Goal: Transaction & Acquisition: Purchase product/service

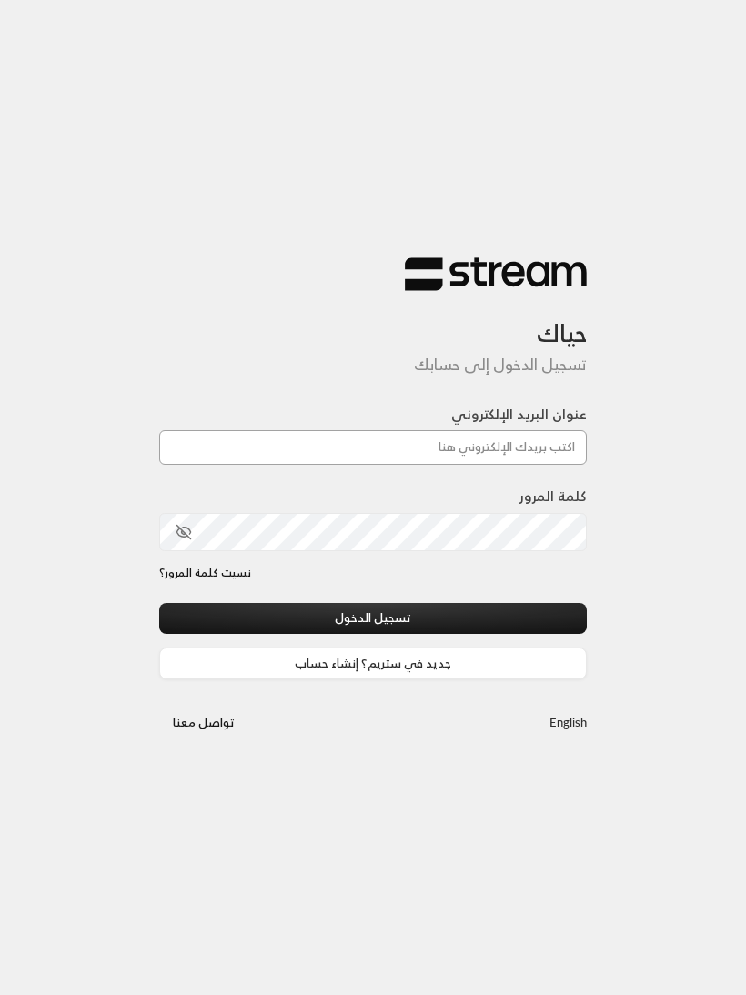
click at [505, 442] on input "عنوان البريد الإلكتروني" at bounding box center [372, 447] width 427 height 35
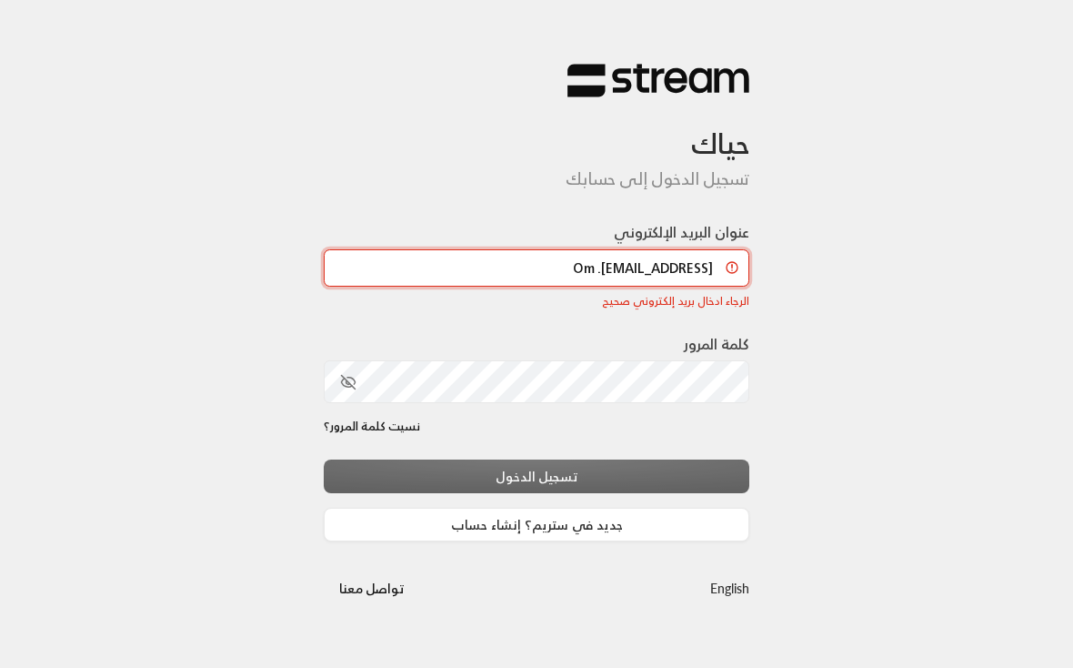
click at [702, 262] on input "[EMAIL_ADDRESS]. Om" at bounding box center [537, 267] width 426 height 37
click at [701, 261] on input "[EMAIL_ADDRESS]. Om" at bounding box center [537, 267] width 426 height 37
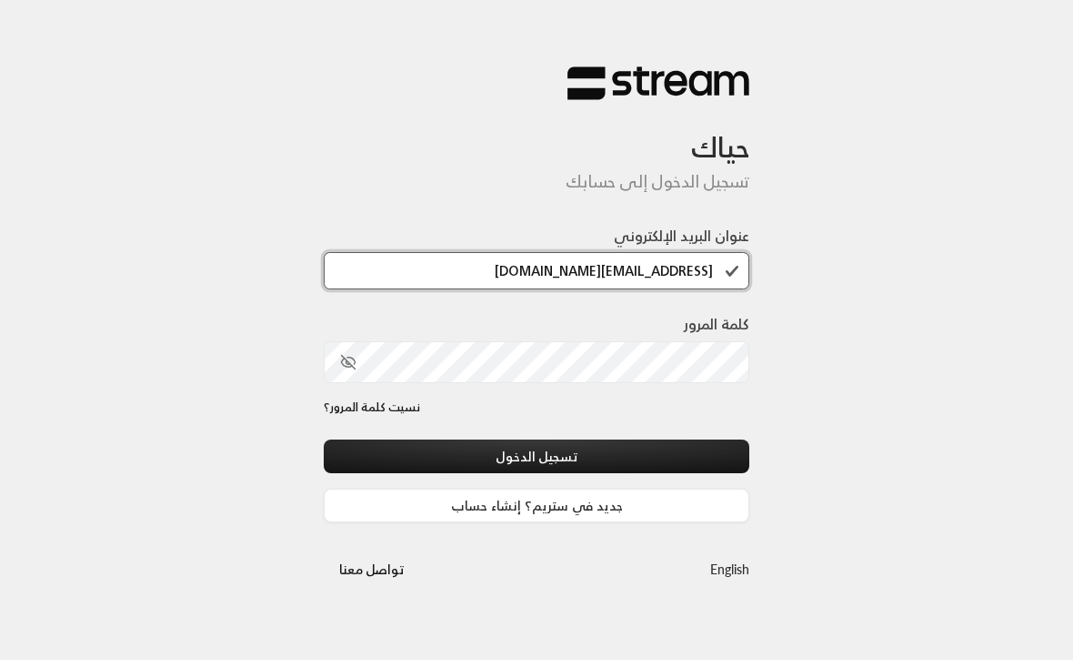
type input "[EMAIL_ADDRESS][DOMAIN_NAME]"
click at [537, 457] on button "تسجيل الدخول" at bounding box center [537, 464] width 426 height 34
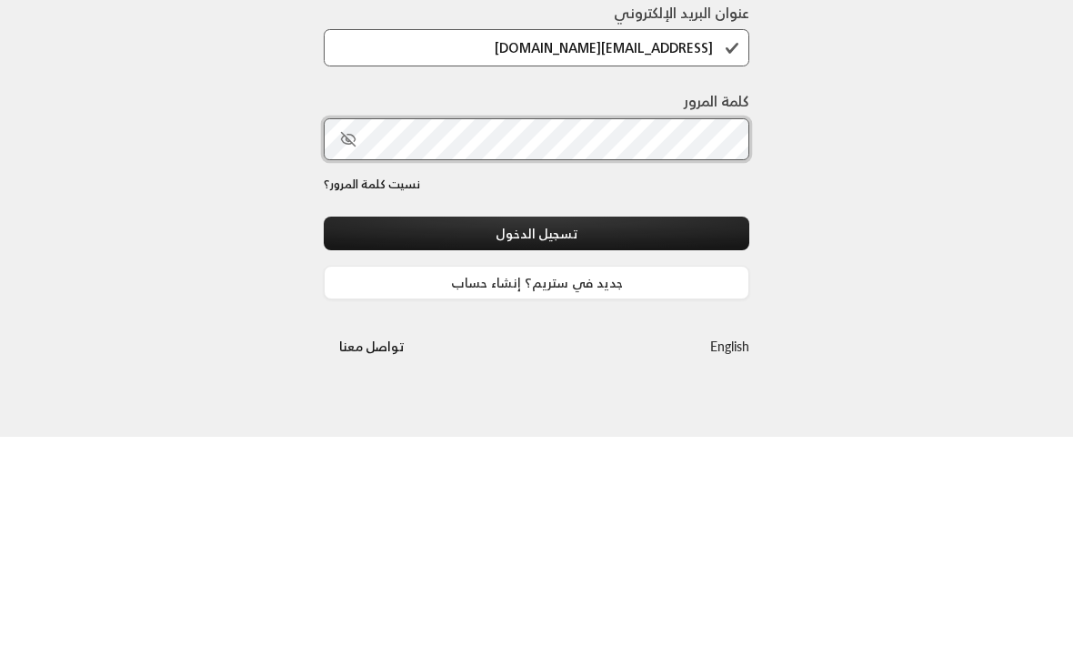
click at [537, 447] on button "تسجيل الدخول" at bounding box center [537, 464] width 426 height 34
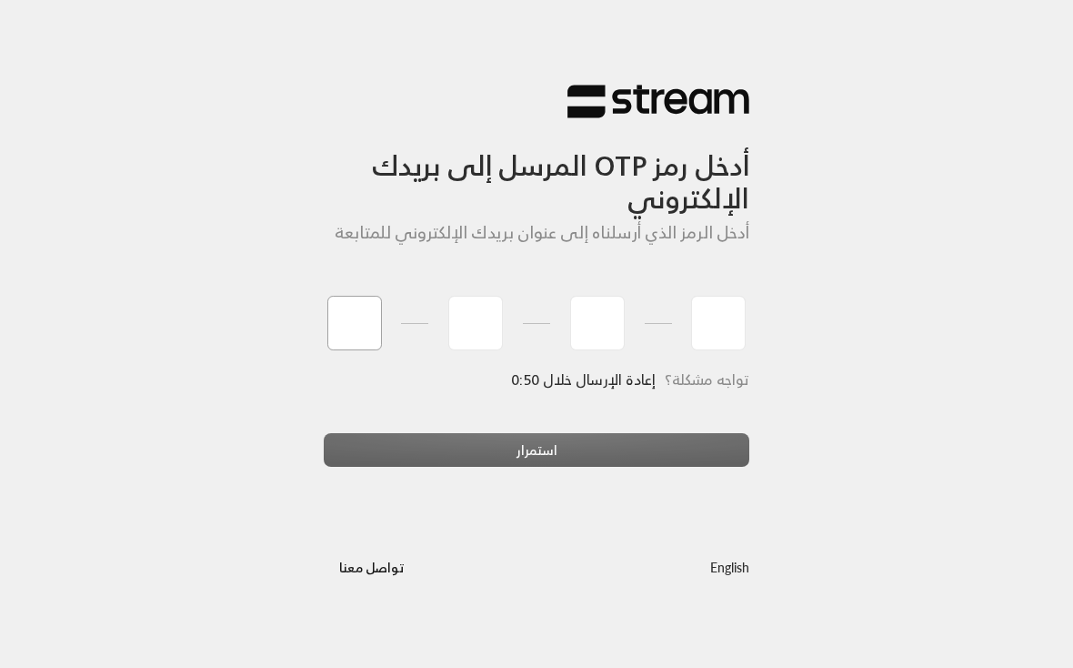
click at [364, 336] on input "tel" at bounding box center [354, 323] width 55 height 55
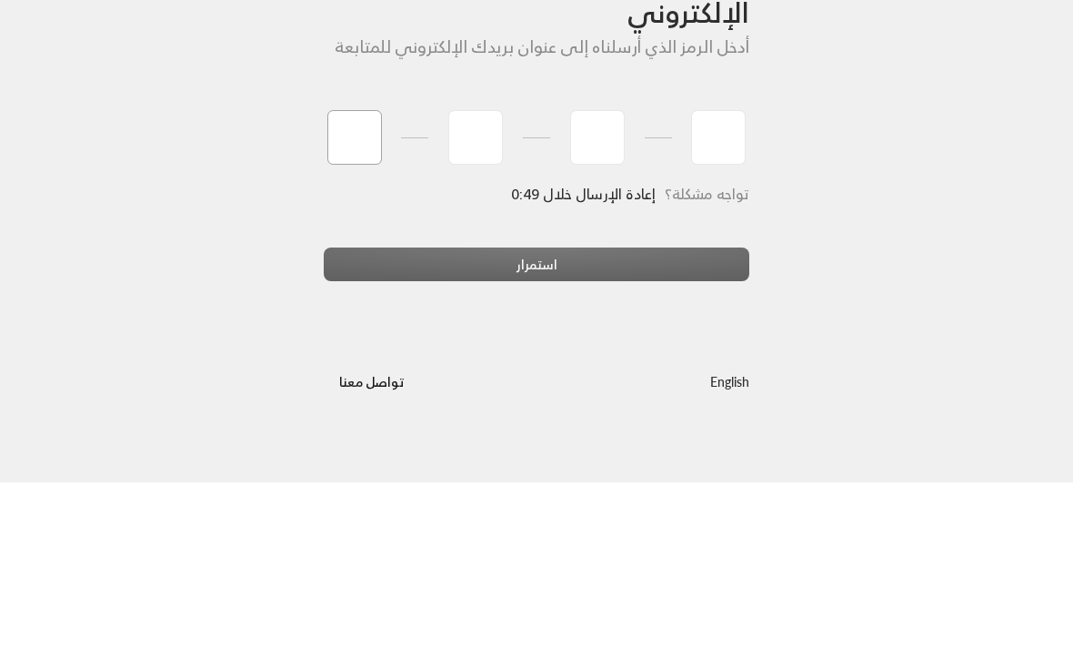
type input "7"
type input "0"
type input "4"
type input "6"
click at [668, 433] on div "استمرار" at bounding box center [537, 457] width 426 height 49
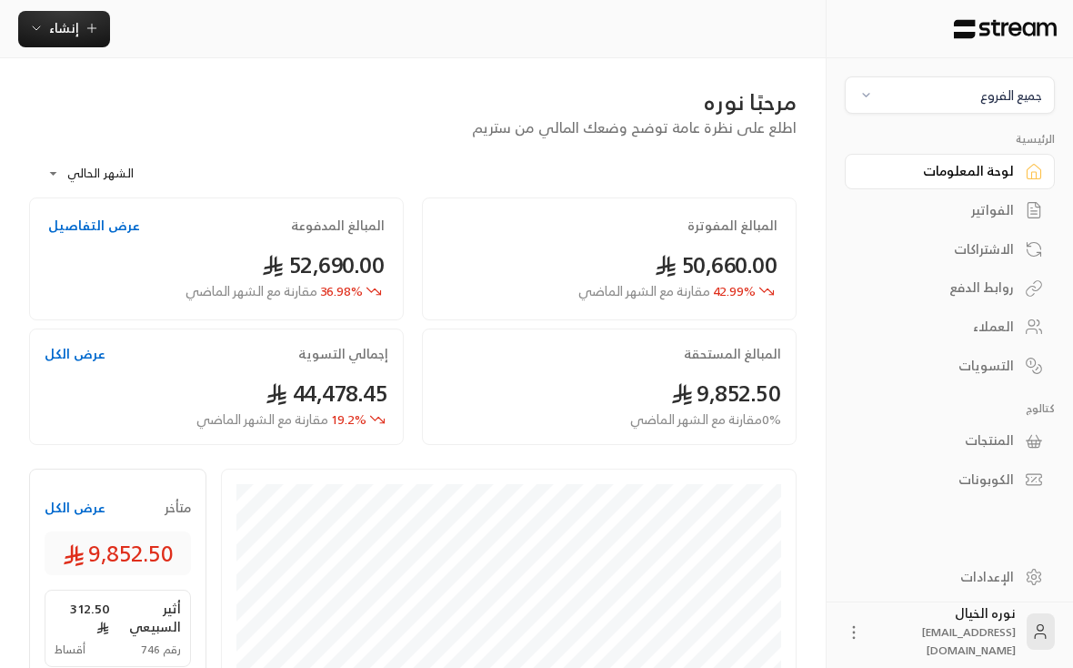
click at [745, 91] on div "جميع الفروع" at bounding box center [1011, 94] width 62 height 19
click at [745, 219] on li "المروج Main Branch" at bounding box center [950, 218] width 187 height 35
click at [745, 205] on div "الفواتير" at bounding box center [941, 210] width 146 height 18
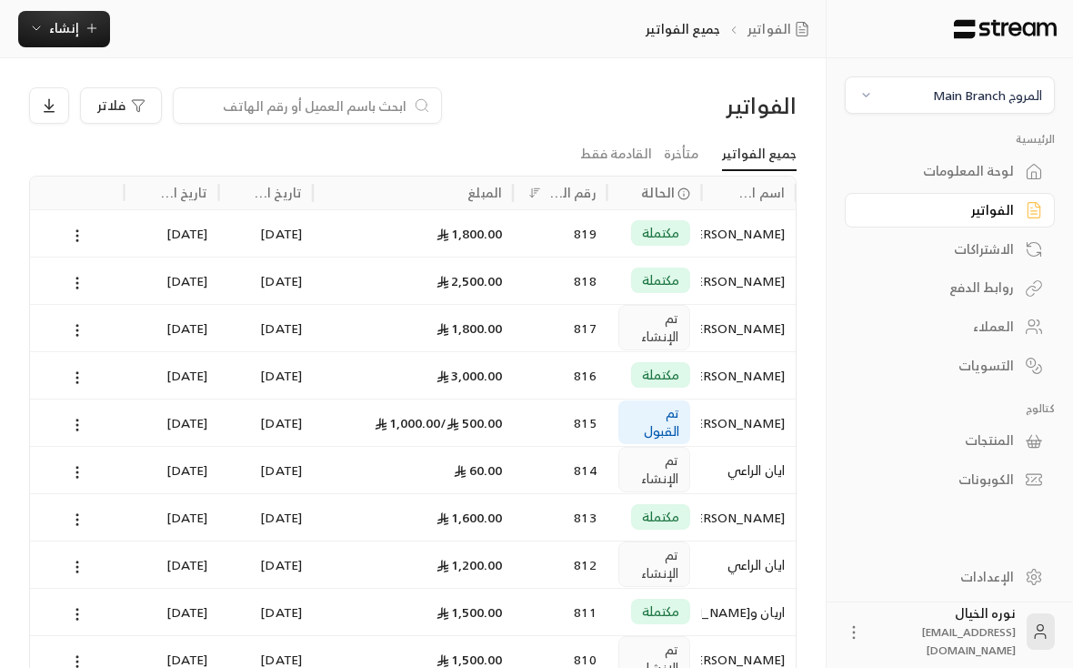
scroll to position [0, -1]
click at [362, 109] on input at bounding box center [296, 105] width 222 height 20
type input "اسر"
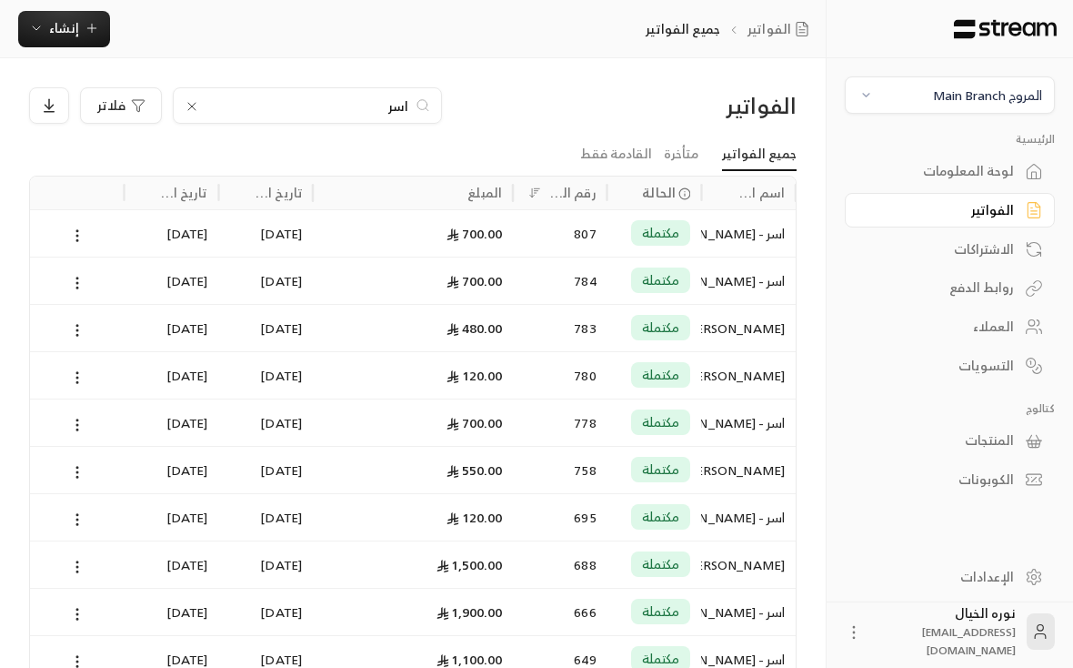
click at [712, 239] on div "اسر - [PERSON_NAME]" at bounding box center [748, 233] width 73 height 46
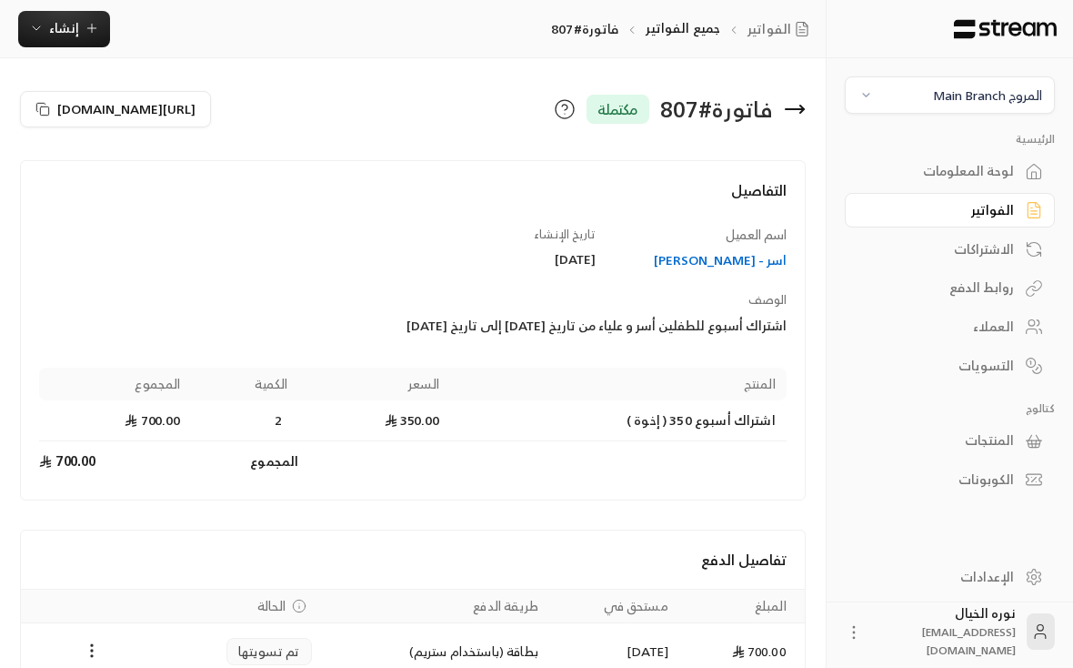
click at [741, 262] on div "اسر - [PERSON_NAME]" at bounding box center [700, 260] width 174 height 18
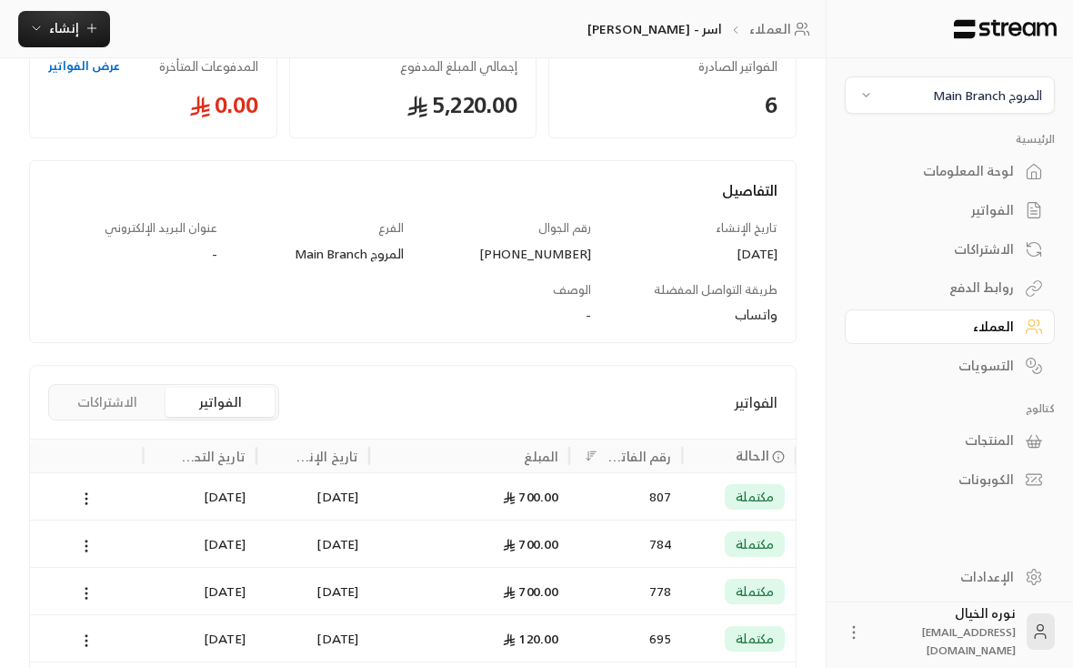
scroll to position [116, 0]
click at [695, 496] on div "مكتملة" at bounding box center [739, 495] width 91 height 46
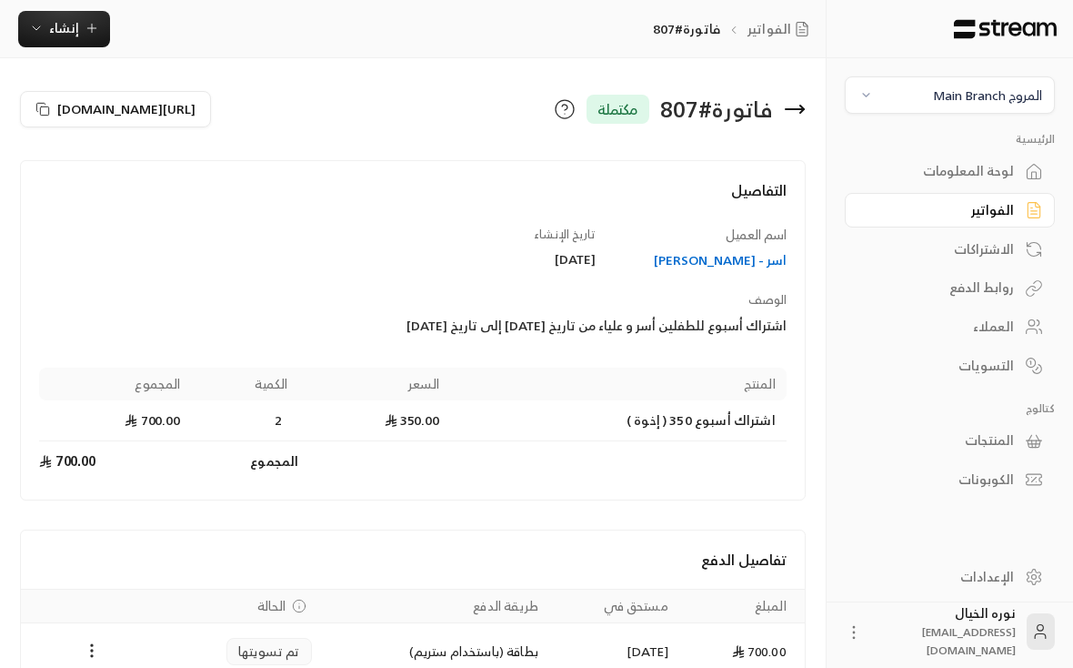
click at [75, 31] on span "إنشاء" at bounding box center [64, 27] width 30 height 23
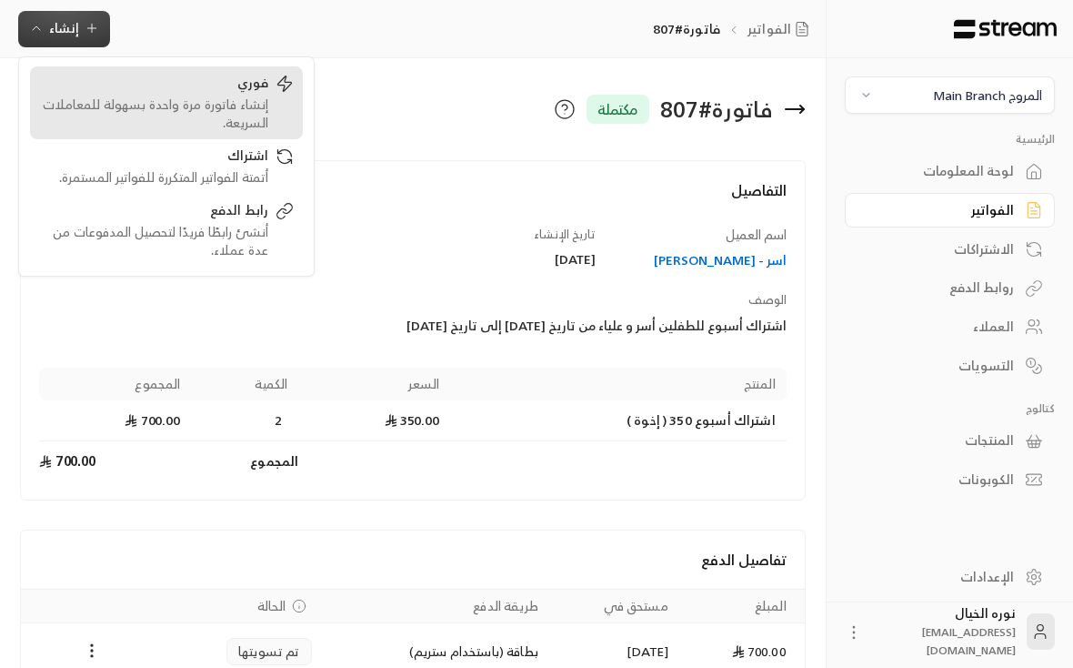
click at [240, 110] on div "إنشاء فاتورة مرة واحدة بسهولة للمعاملات السريعة." at bounding box center [153, 113] width 229 height 36
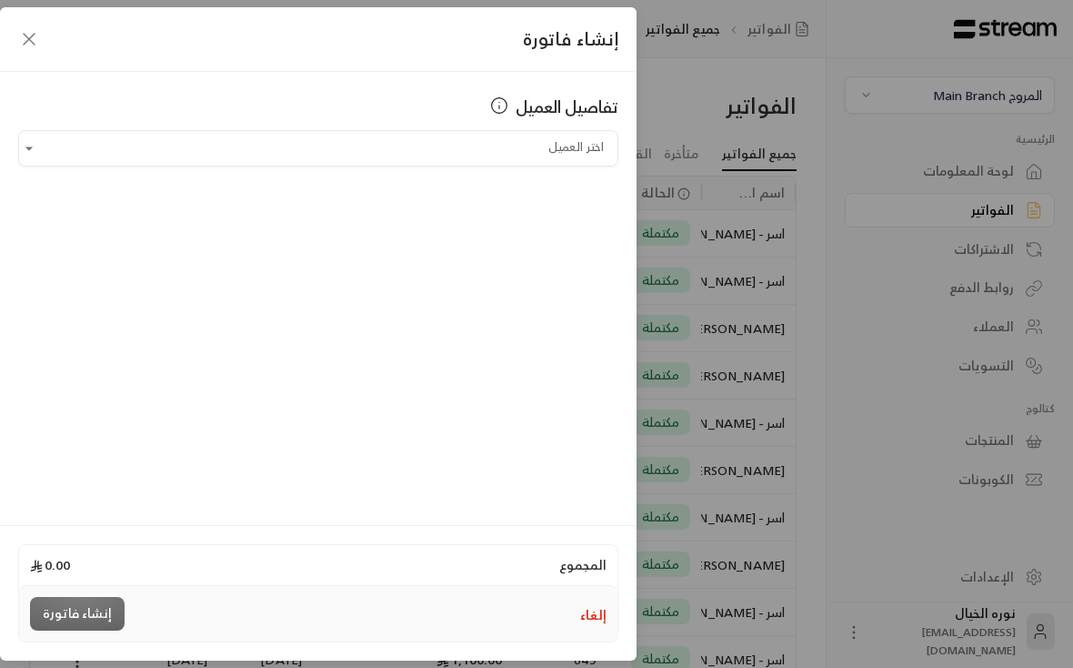
click at [548, 156] on input "اختر العميل" at bounding box center [318, 149] width 600 height 32
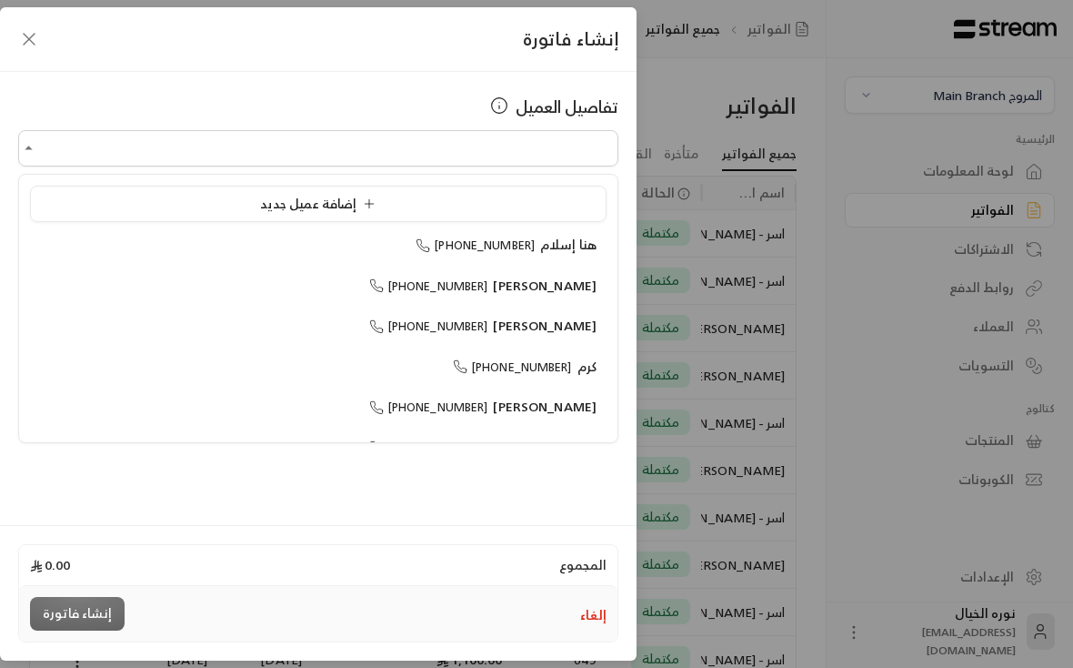
scroll to position [0, -1]
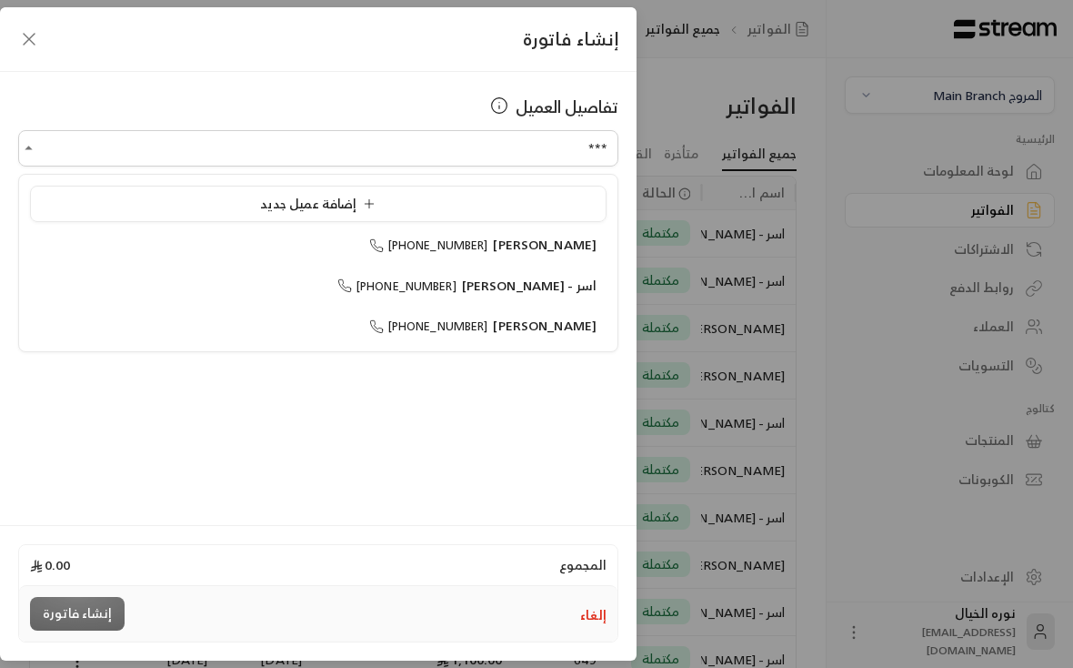
click at [577, 286] on span "اسر - [PERSON_NAME]" at bounding box center [529, 285] width 135 height 23
type input "**********"
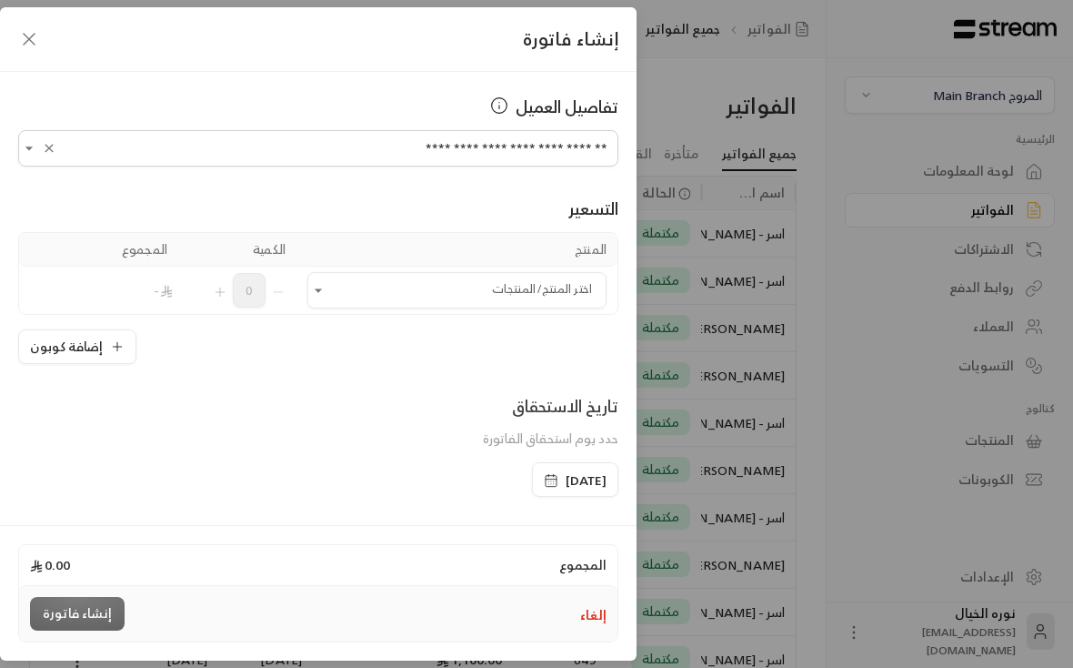
click at [498, 292] on input "اختر العميل" at bounding box center [456, 291] width 299 height 32
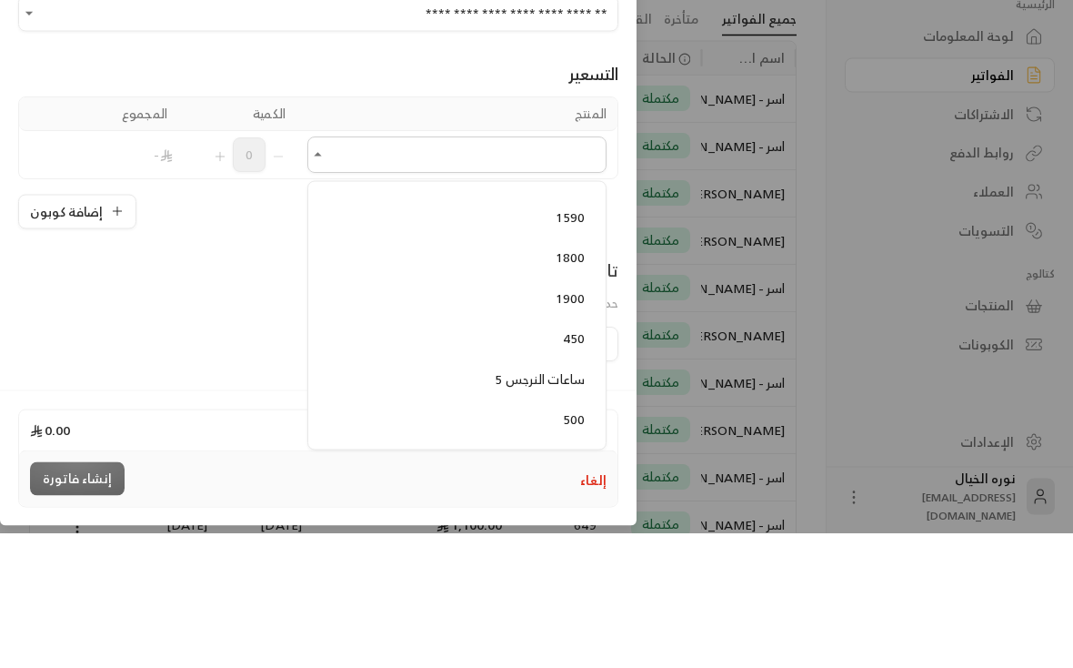
scroll to position [183, 0]
click at [581, 381] on span "1800" at bounding box center [571, 392] width 30 height 23
type input "****"
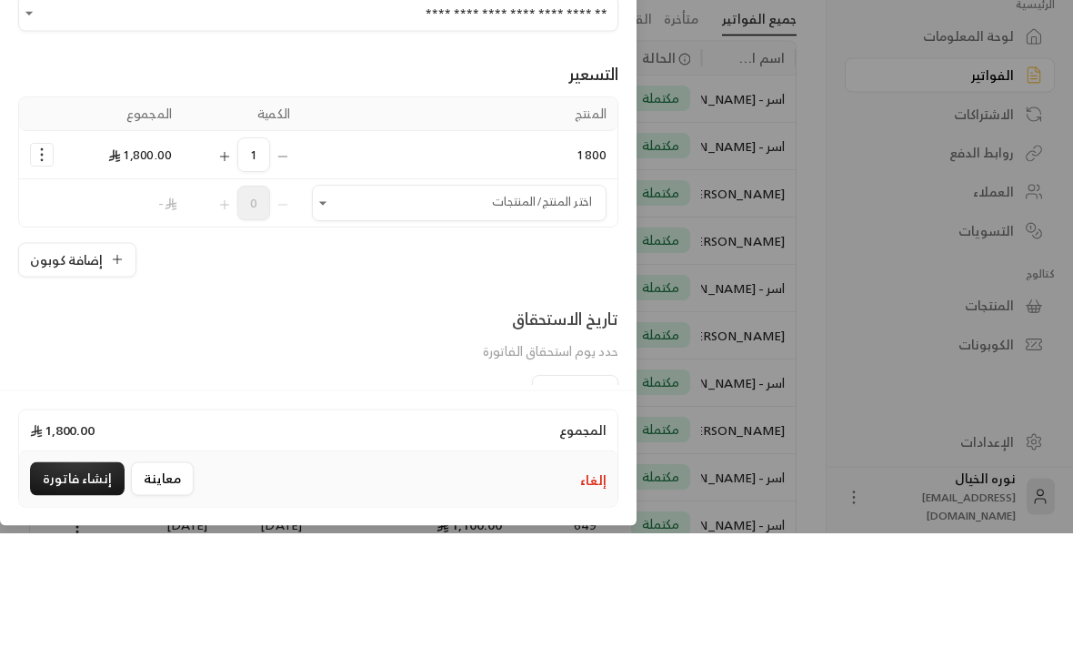
scroll to position [124, 0]
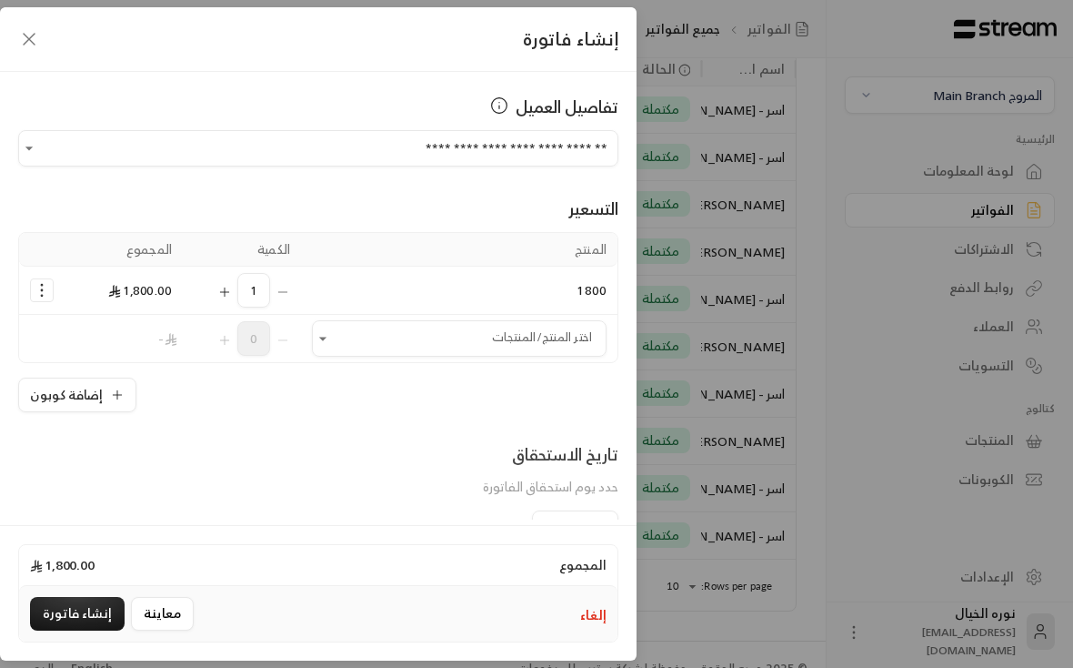
click at [565, 326] on input "اختر العميل" at bounding box center [459, 339] width 295 height 32
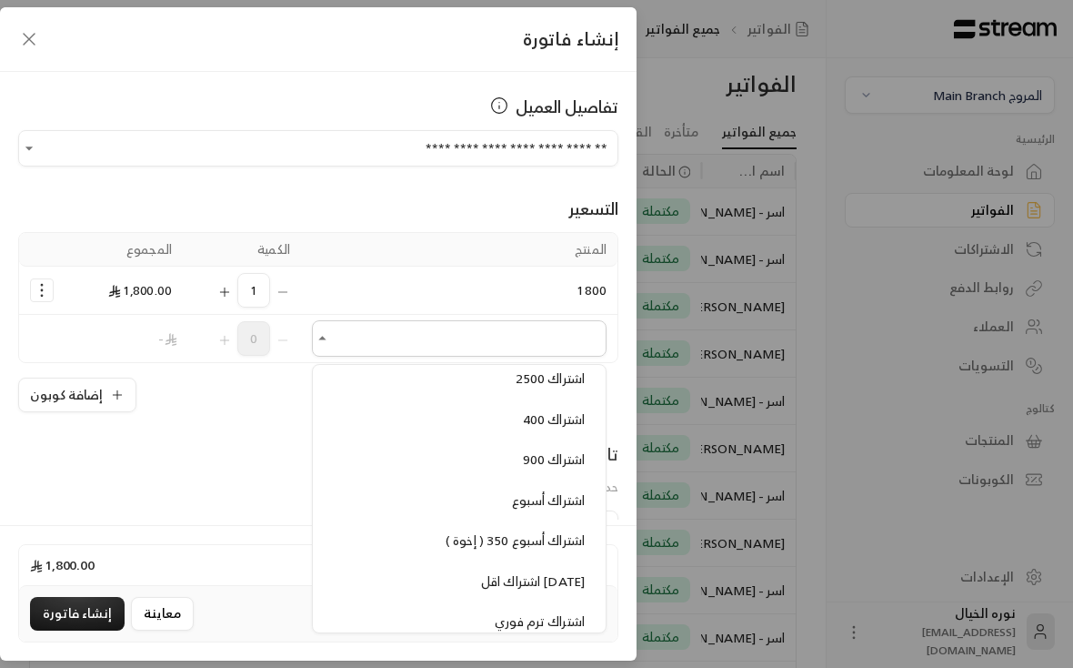
scroll to position [0, -1]
click at [457, 537] on span "اشتراك أسبوع 350 ( إخوة )" at bounding box center [515, 539] width 139 height 23
type input "**********"
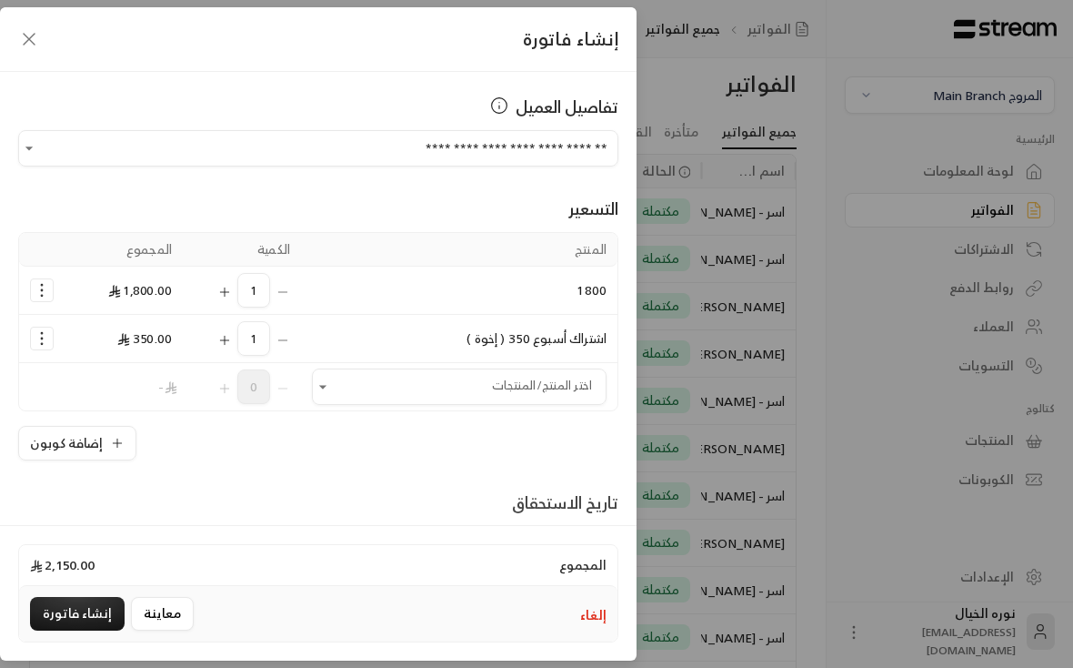
click at [45, 282] on icon "Selected Products" at bounding box center [42, 290] width 18 height 18
click at [140, 367] on span "إزالة المنتج" at bounding box center [120, 367] width 54 height 21
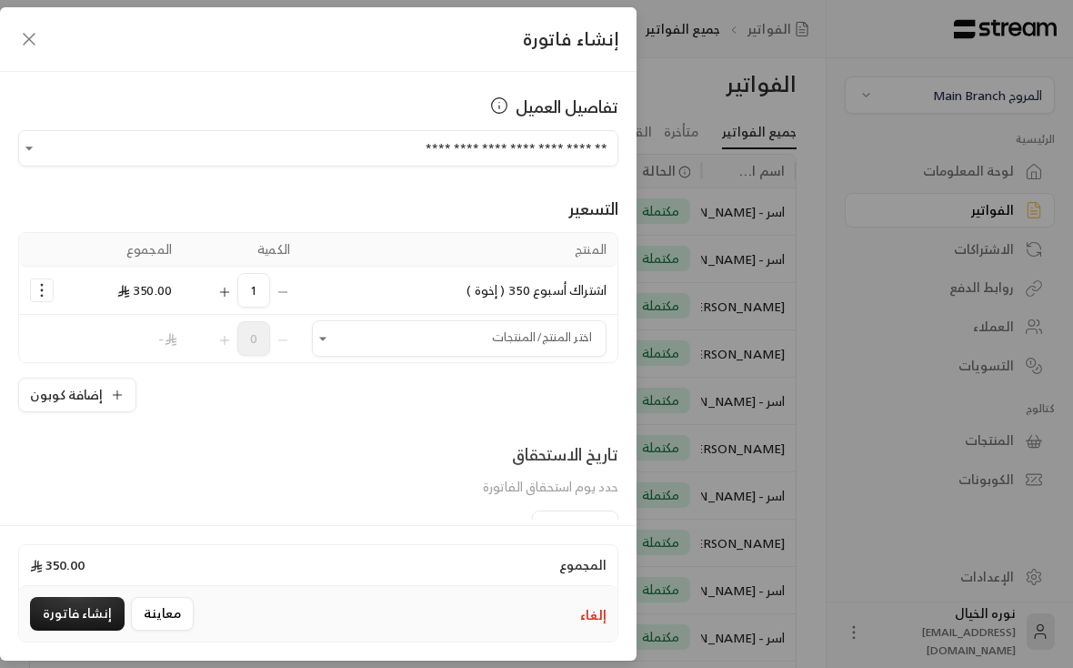
click at [219, 282] on button "Selected Products" at bounding box center [224, 290] width 15 height 35
click at [546, 534] on rect "button" at bounding box center [551, 528] width 11 height 11
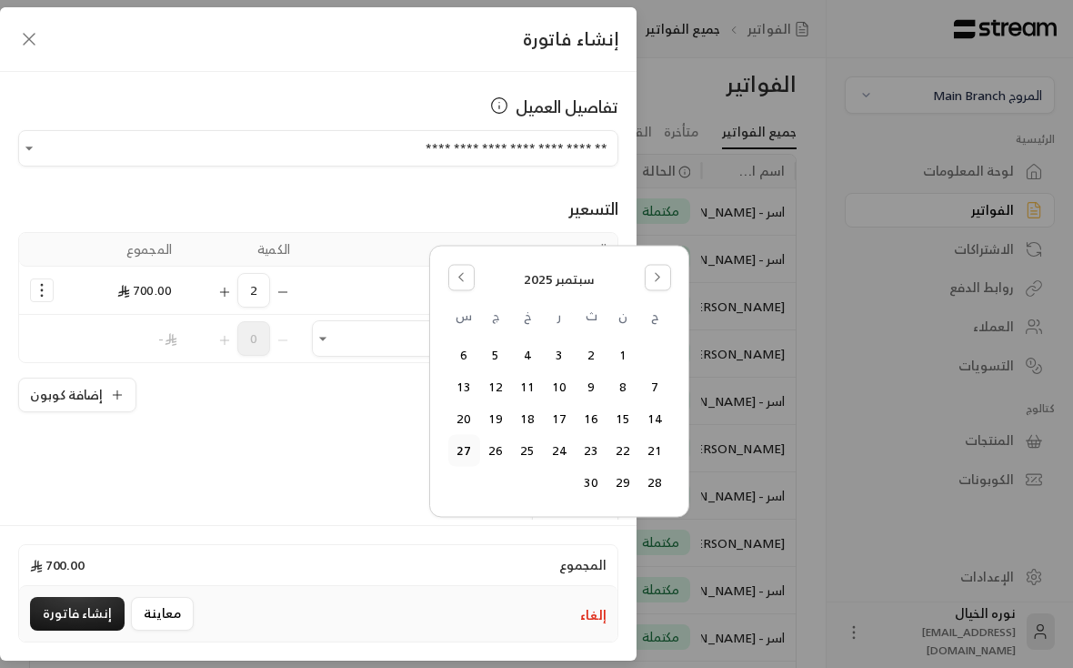
click at [647, 445] on button "21" at bounding box center [655, 451] width 30 height 30
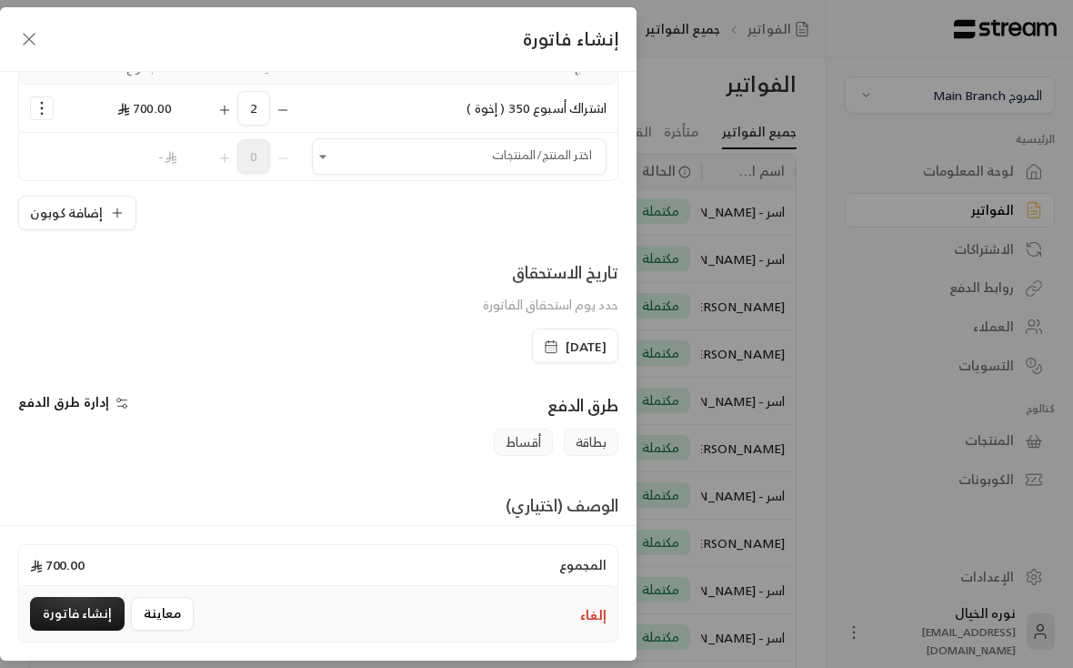
scroll to position [186, 0]
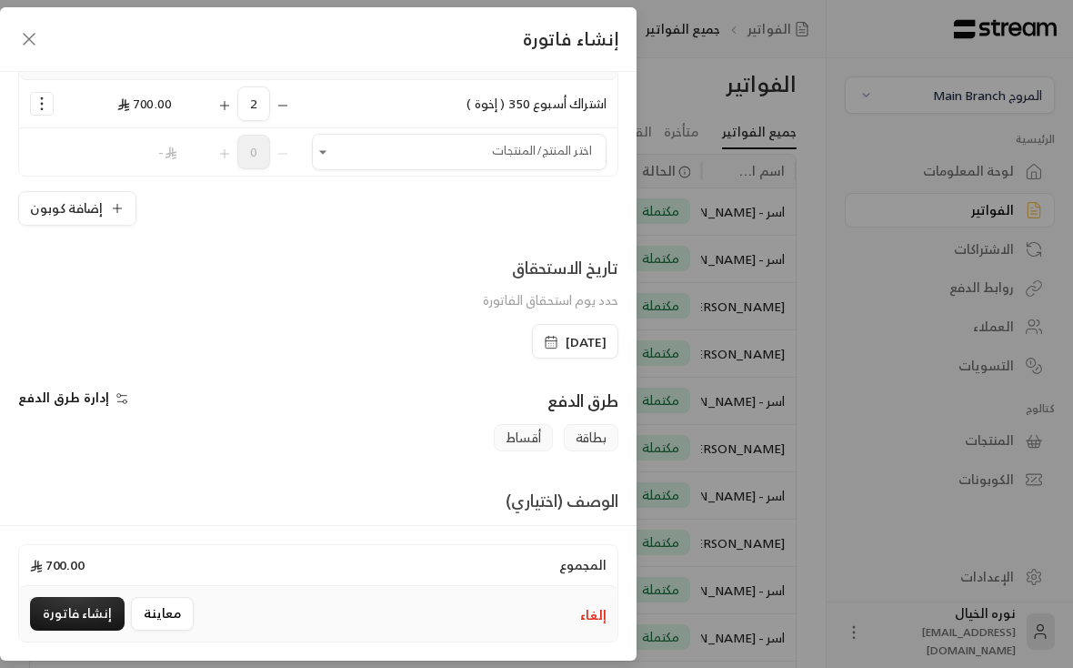
click at [538, 540] on textarea at bounding box center [318, 565] width 600 height 82
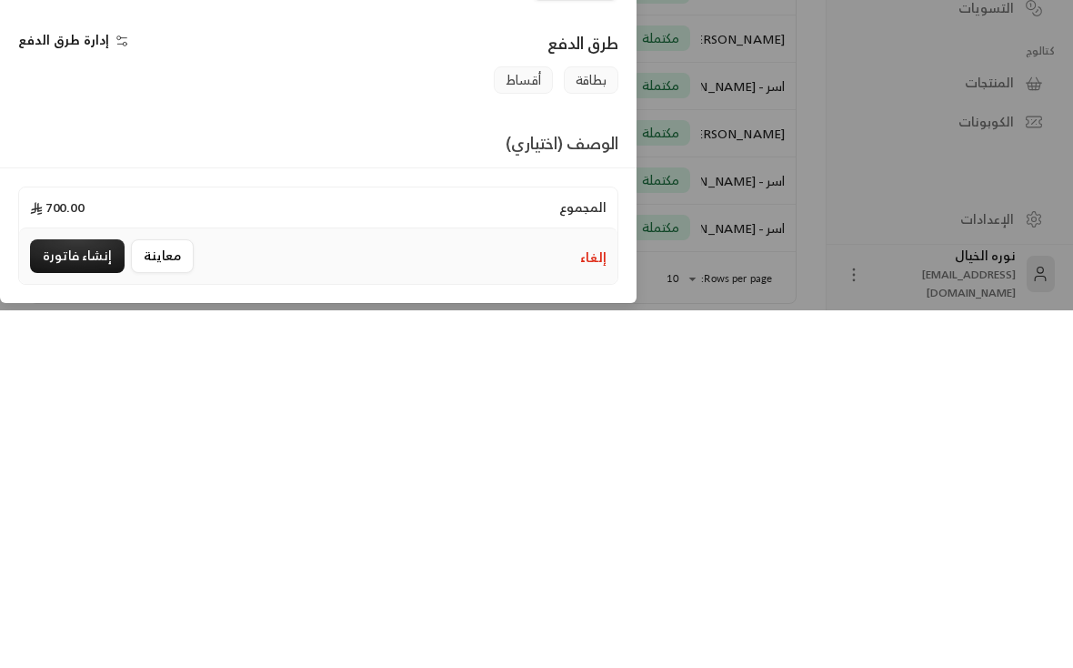
scroll to position [198, 0]
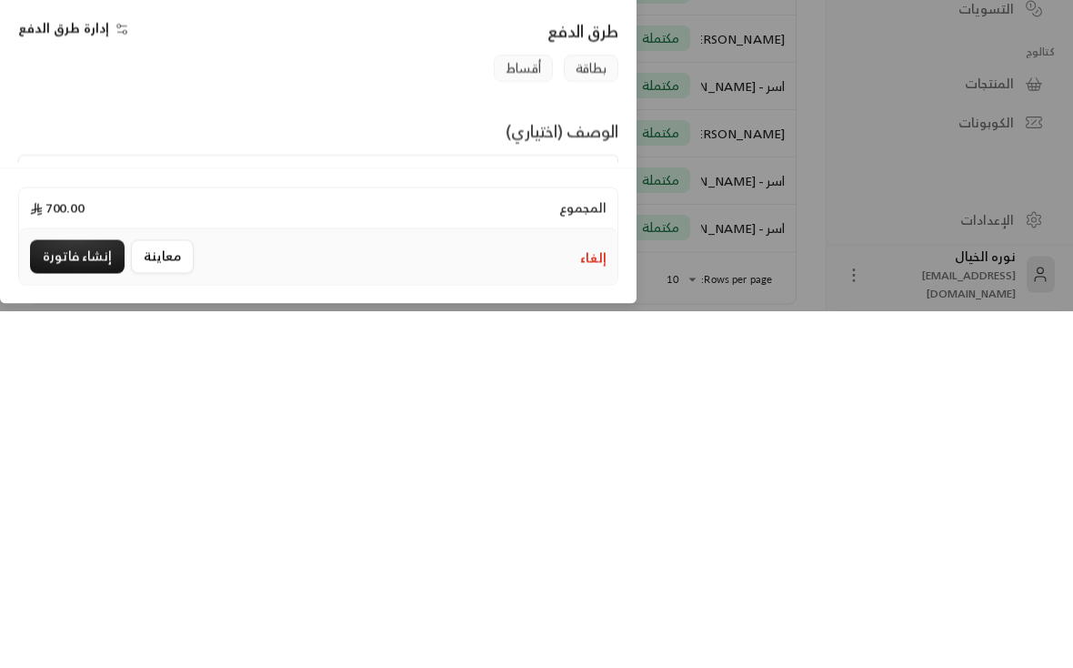
click at [459, 512] on textarea "اشتراك أسبوع من تاريخ [DATE] الى" at bounding box center [318, 553] width 600 height 82
click at [427, 512] on textarea "اشتراك أسبوع من تاريخ [DATE] إلى" at bounding box center [318, 553] width 600 height 82
type textarea "اشتراك اسبوع من تاريخ [DATE] إلى [DATE]"
click at [89, 597] on button "إنشاء فاتورة" at bounding box center [77, 614] width 95 height 34
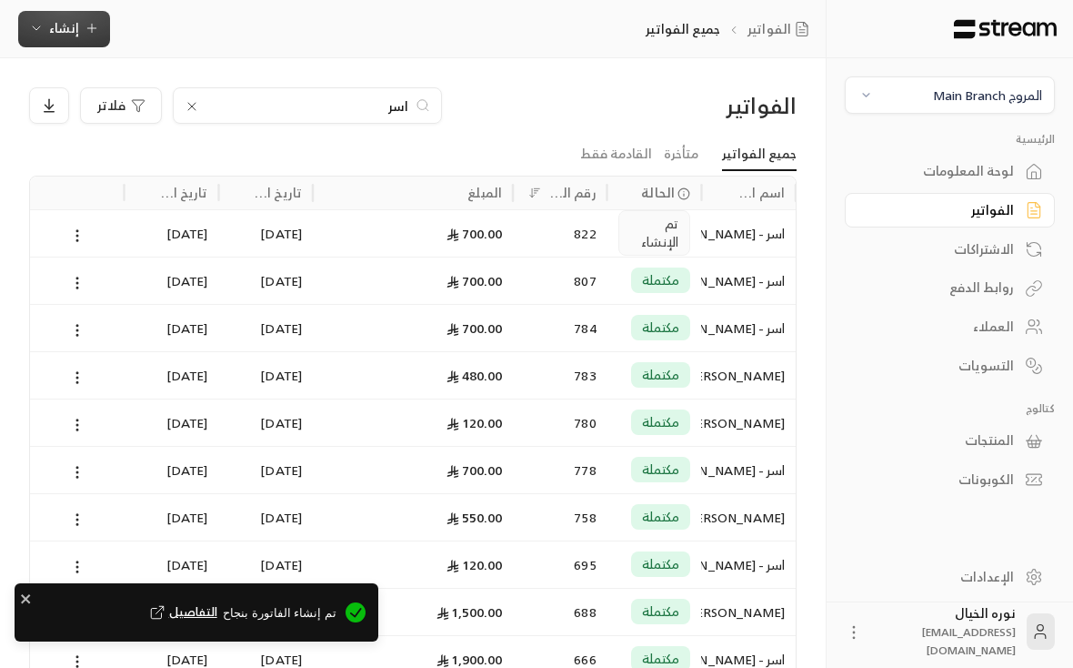
scroll to position [0, -1]
